Goal: Task Accomplishment & Management: Manage account settings

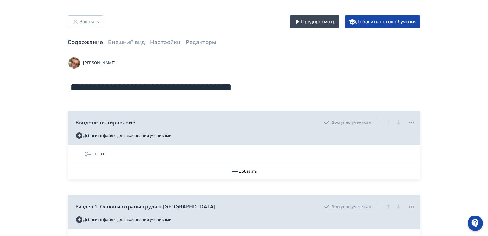
scroll to position [255, 0]
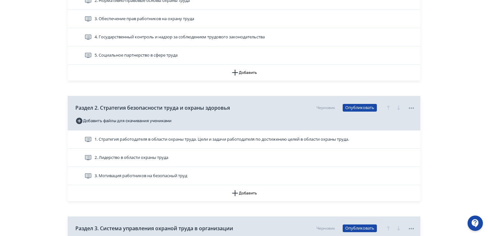
click at [137, 158] on span "2. Лидерство в области охраны труда" at bounding box center [131, 157] width 74 height 6
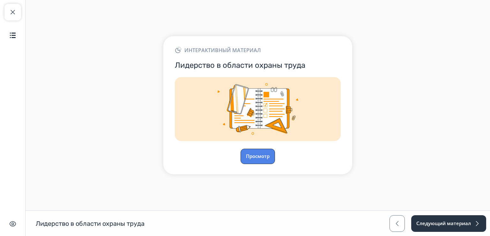
click at [260, 156] on button "Просмотр" at bounding box center [258, 155] width 34 height 15
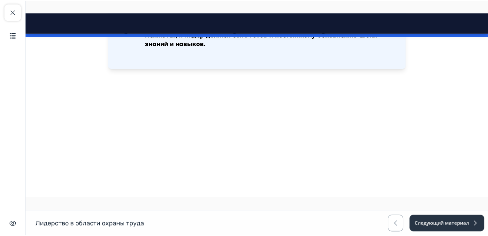
scroll to position [717, 0]
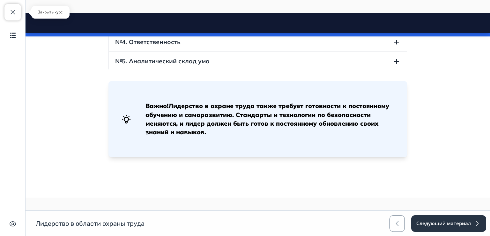
click at [12, 13] on span "button" at bounding box center [13, 12] width 8 height 8
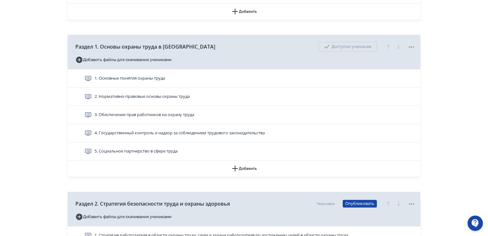
scroll to position [287, 0]
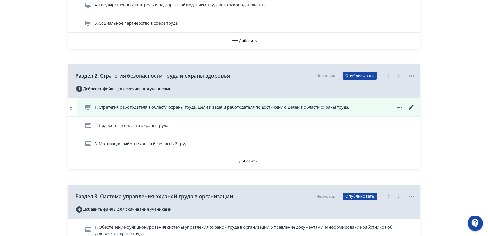
click at [410, 107] on icon at bounding box center [411, 107] width 8 height 8
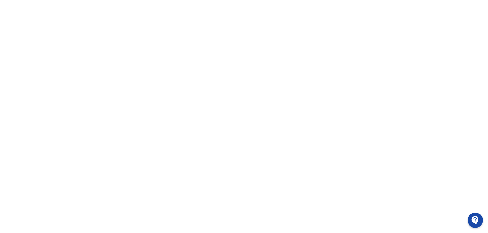
scroll to position [135, 0]
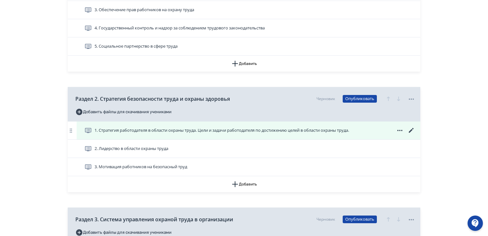
scroll to position [287, 0]
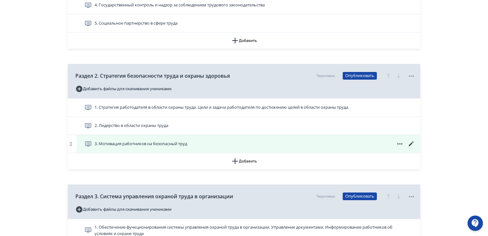
click at [410, 145] on icon at bounding box center [411, 144] width 8 height 8
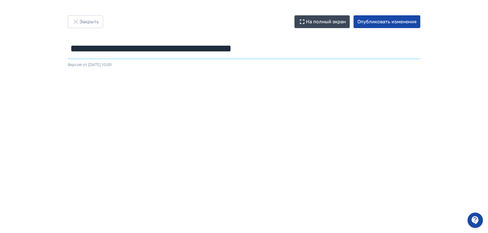
drag, startPoint x: 70, startPoint y: 49, endPoint x: 294, endPoint y: 41, distance: 224.2
click at [294, 41] on input "**********" at bounding box center [244, 48] width 352 height 21
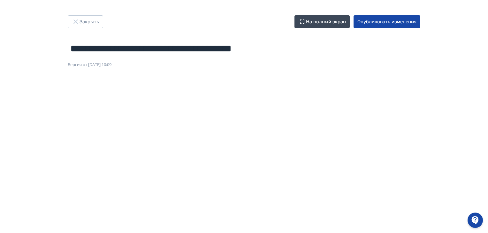
click at [32, 25] on div "**********" at bounding box center [244, 116] width 488 height 202
